Goal: Task Accomplishment & Management: Manage account settings

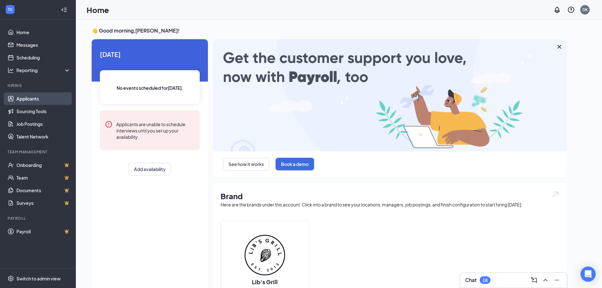
click at [42, 100] on link "Applicants" at bounding box center [43, 98] width 54 height 13
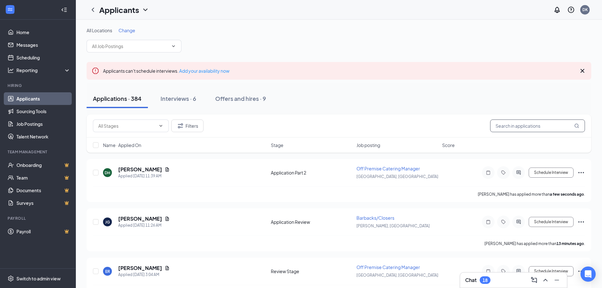
click at [303, 126] on input "text" at bounding box center [537, 126] width 95 height 13
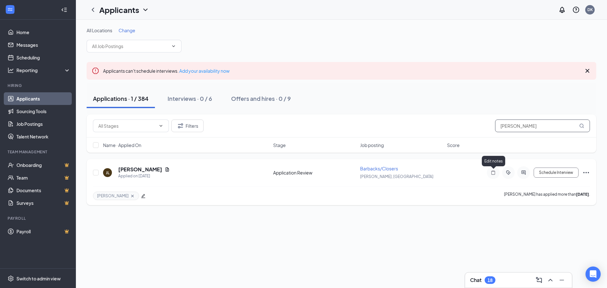
type input "[PERSON_NAME]"
click at [303, 173] on icon "Note" at bounding box center [493, 172] width 4 height 4
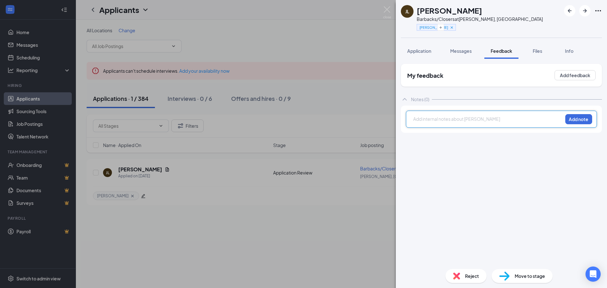
click at [303, 118] on div at bounding box center [488, 119] width 149 height 7
drag, startPoint x: 577, startPoint y: 119, endPoint x: 577, endPoint y: 112, distance: 7.3
click at [303, 119] on button "Add note" at bounding box center [578, 119] width 27 height 10
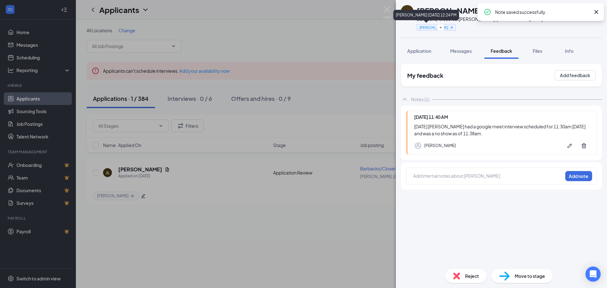
click at [303, 26] on icon "Cross" at bounding box center [452, 27] width 4 height 4
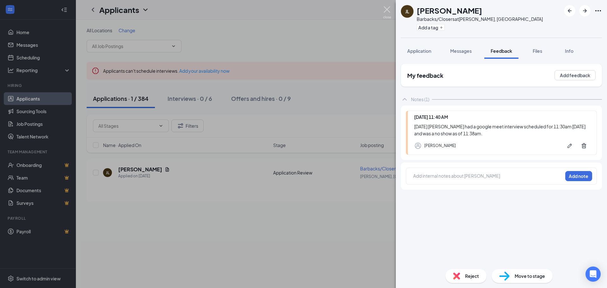
click at [303, 7] on img at bounding box center [387, 12] width 8 height 12
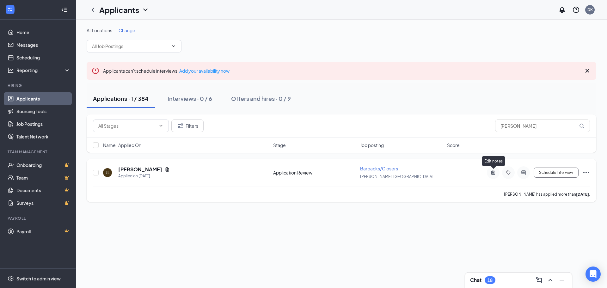
click at [303, 172] on icon "ActiveNote" at bounding box center [494, 172] width 8 height 5
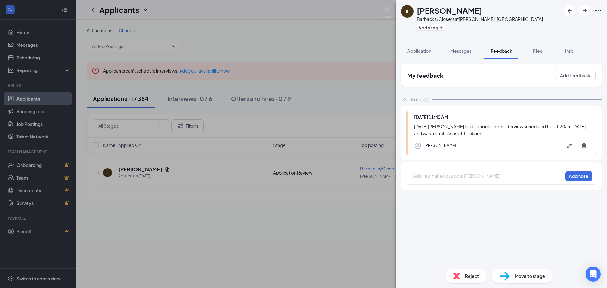
click at [303, 273] on span "Reject" at bounding box center [472, 276] width 14 height 7
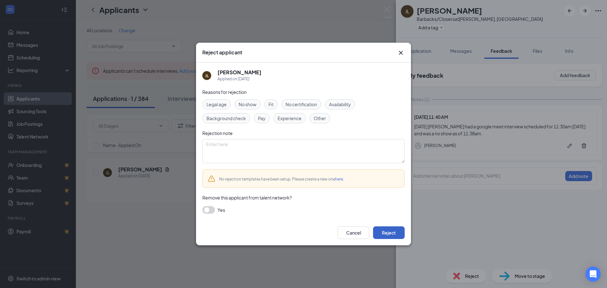
click at [303, 234] on button "Reject" at bounding box center [389, 232] width 32 height 13
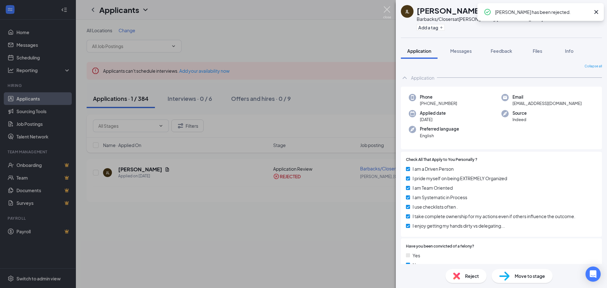
click at [303, 9] on img at bounding box center [387, 12] width 8 height 12
